Goal: Check status: Check status

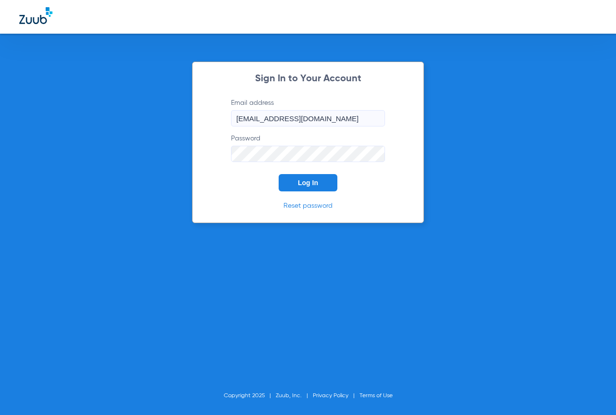
click at [311, 181] on span "Log In" at bounding box center [308, 183] width 20 height 8
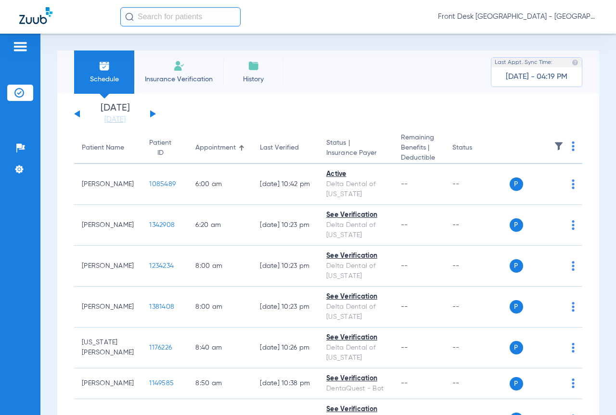
click at [151, 113] on button at bounding box center [153, 113] width 6 height 7
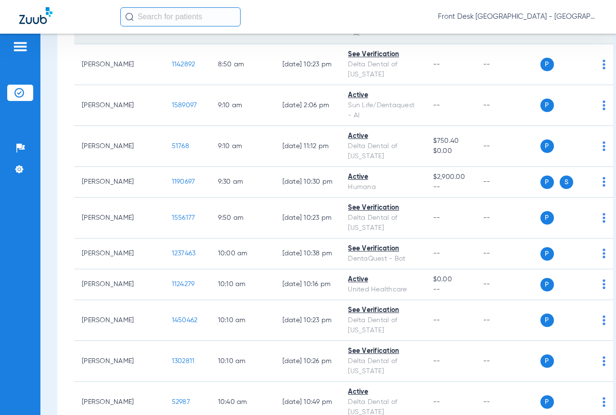
scroll to position [529, 0]
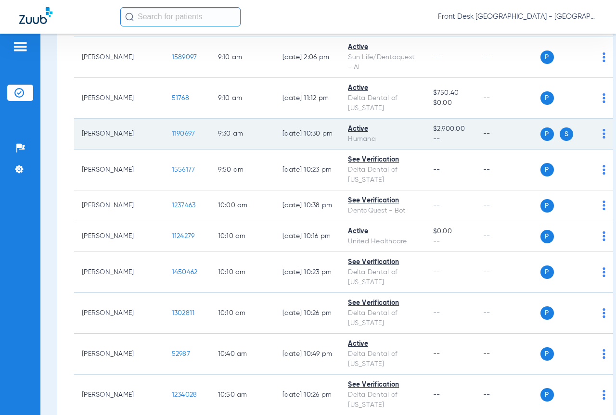
click at [352, 144] on div "Humana" at bounding box center [382, 139] width 69 height 10
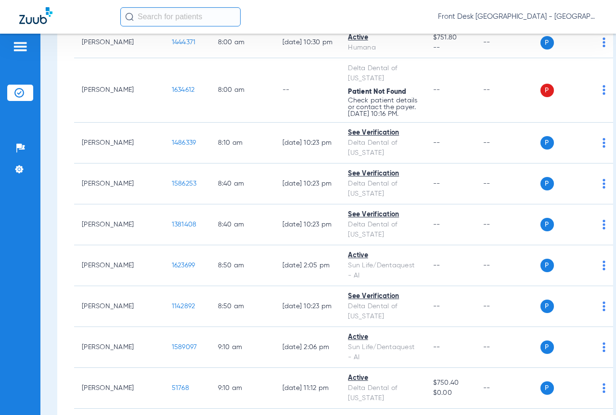
scroll to position [0, 0]
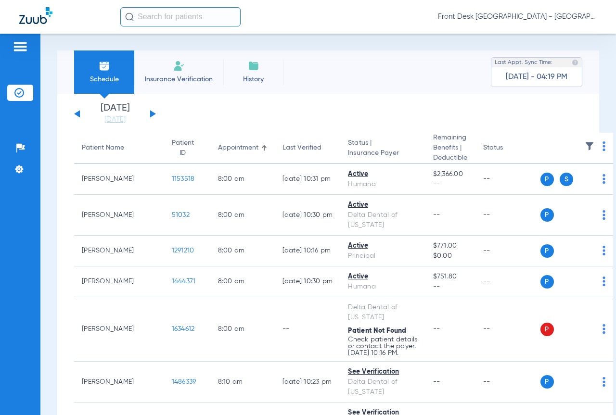
click at [151, 114] on button at bounding box center [153, 113] width 6 height 7
